Goal: Find specific page/section: Find specific page/section

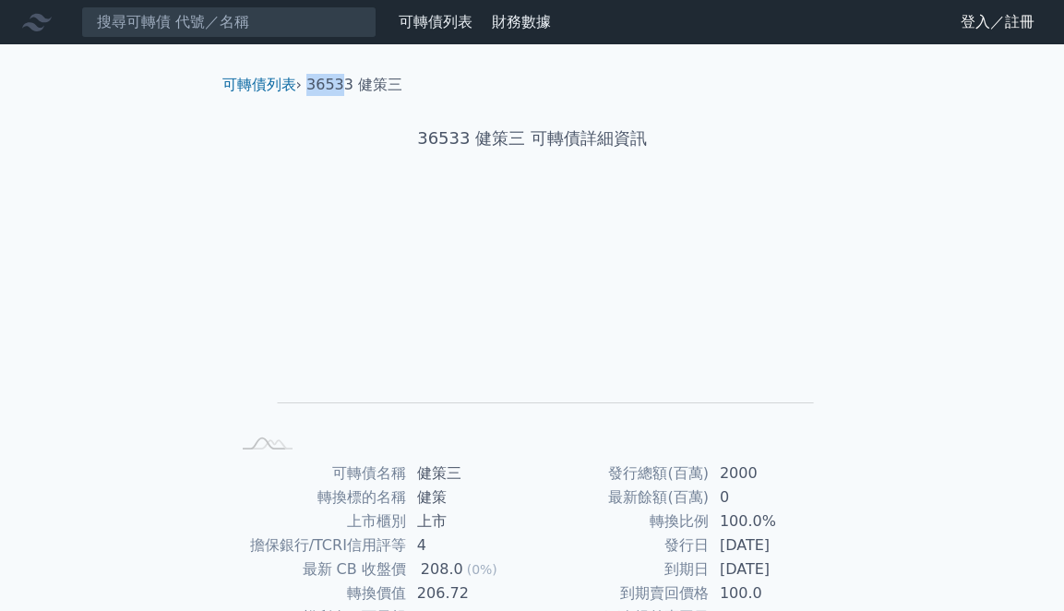
drag, startPoint x: 306, startPoint y: 84, endPoint x: 340, endPoint y: 87, distance: 33.3
click at [340, 87] on ol "可轉債列表 › 36533 健策三" at bounding box center [533, 85] width 650 height 22
copy li "3653"
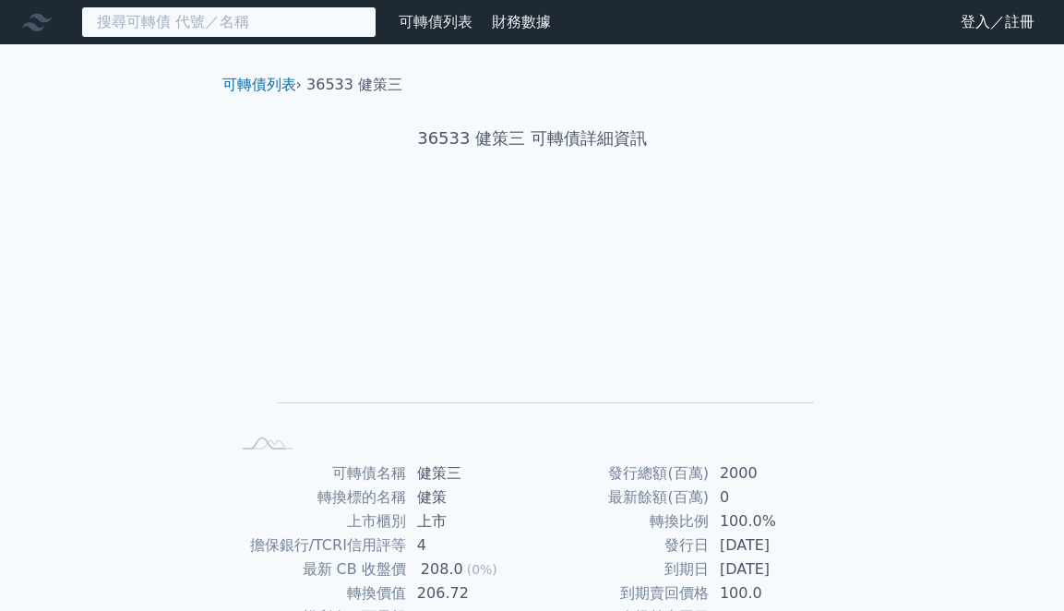
click at [250, 29] on input at bounding box center [228, 21] width 295 height 31
paste input "3653"
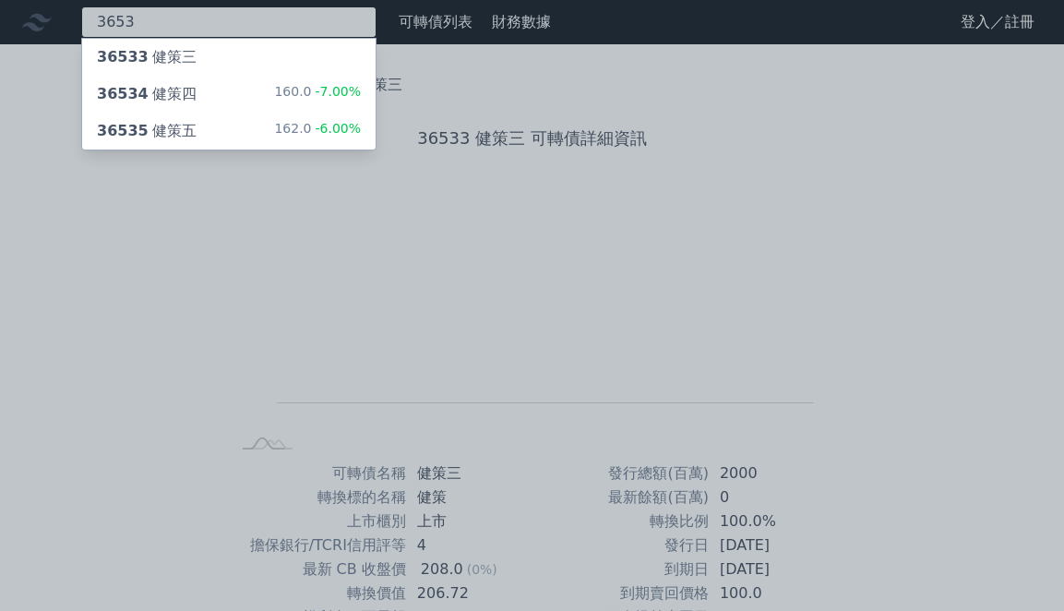
type input "3653"
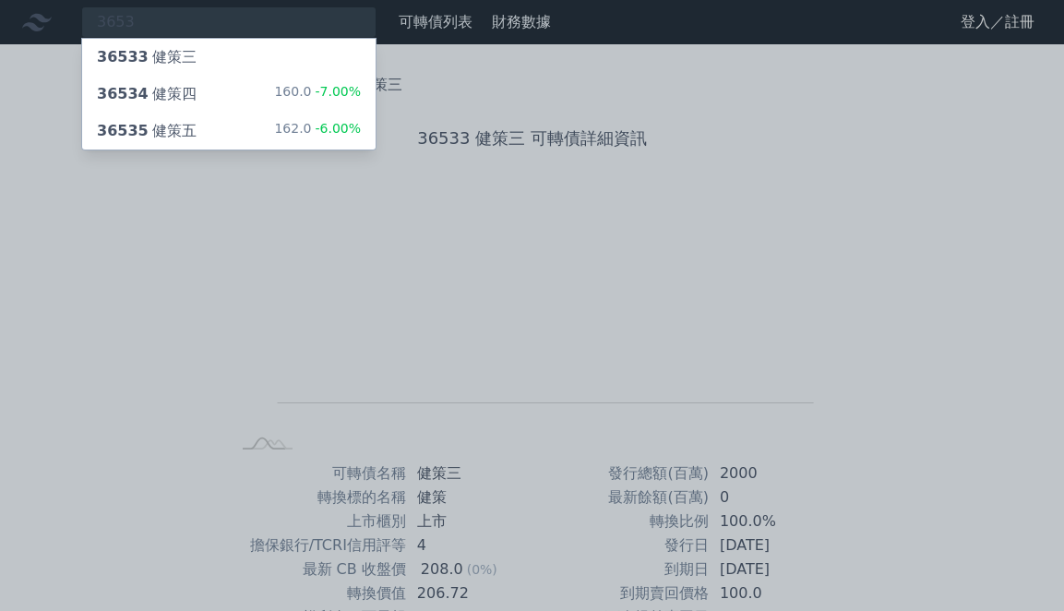
click at [210, 121] on div "36535 健策五 162.0 -6.00%" at bounding box center [228, 131] width 293 height 37
